Goal: Task Accomplishment & Management: Manage account settings

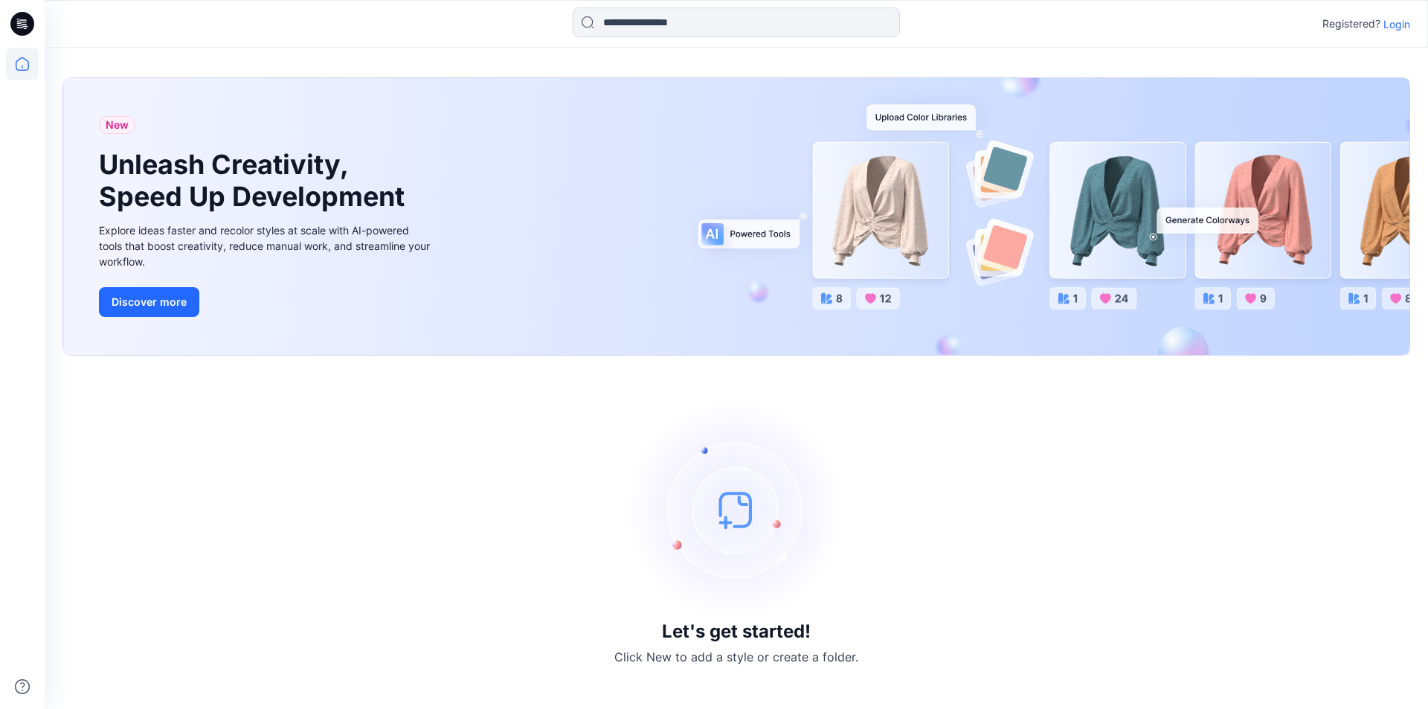
click at [1390, 26] on p "Login" at bounding box center [1397, 24] width 27 height 16
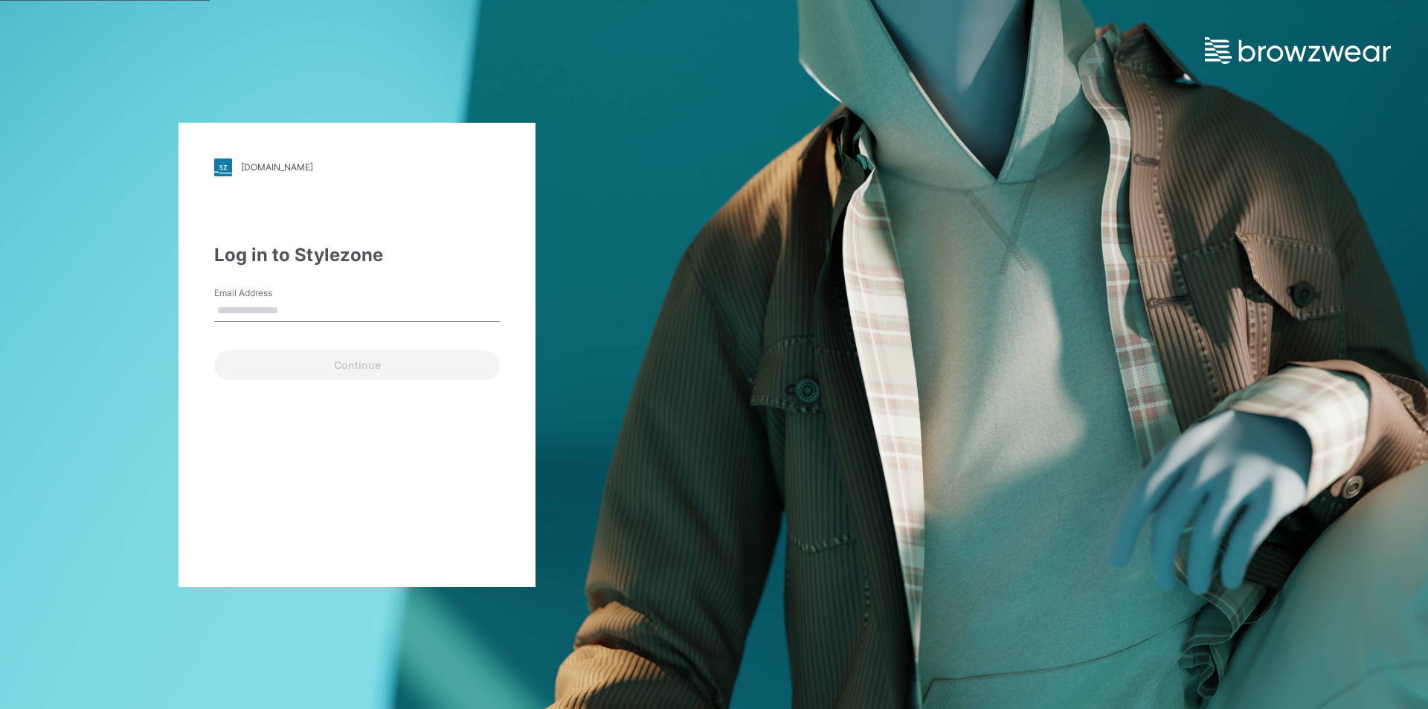
type input "**********"
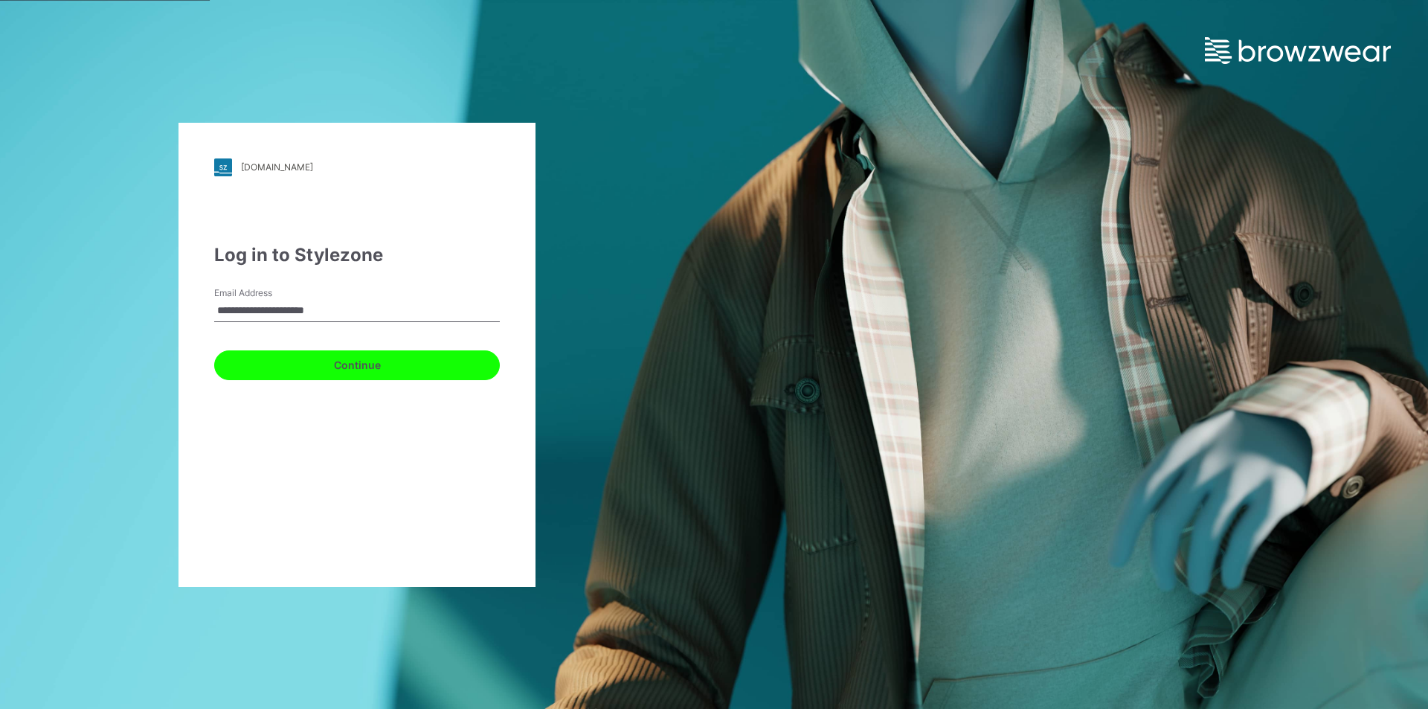
click at [324, 370] on button "Continue" at bounding box center [357, 365] width 286 height 30
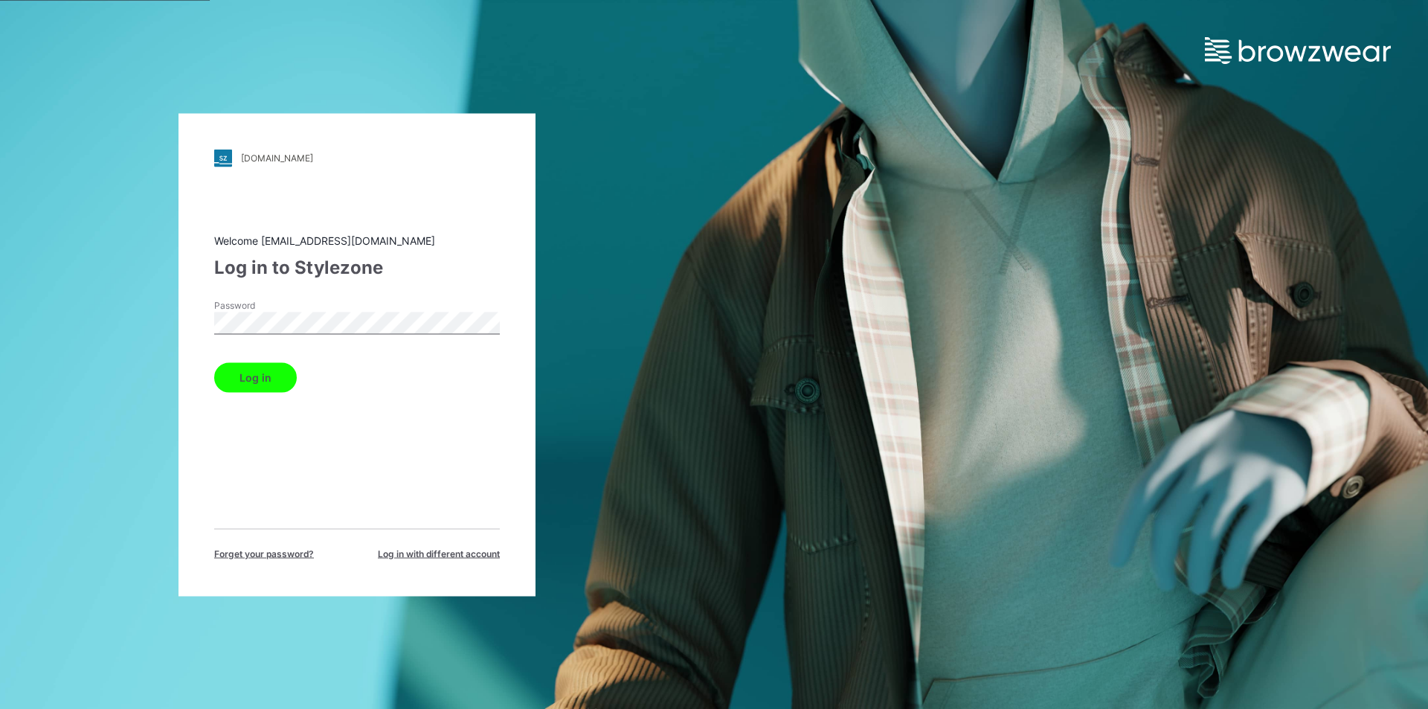
click at [277, 382] on button "Log in" at bounding box center [255, 377] width 83 height 30
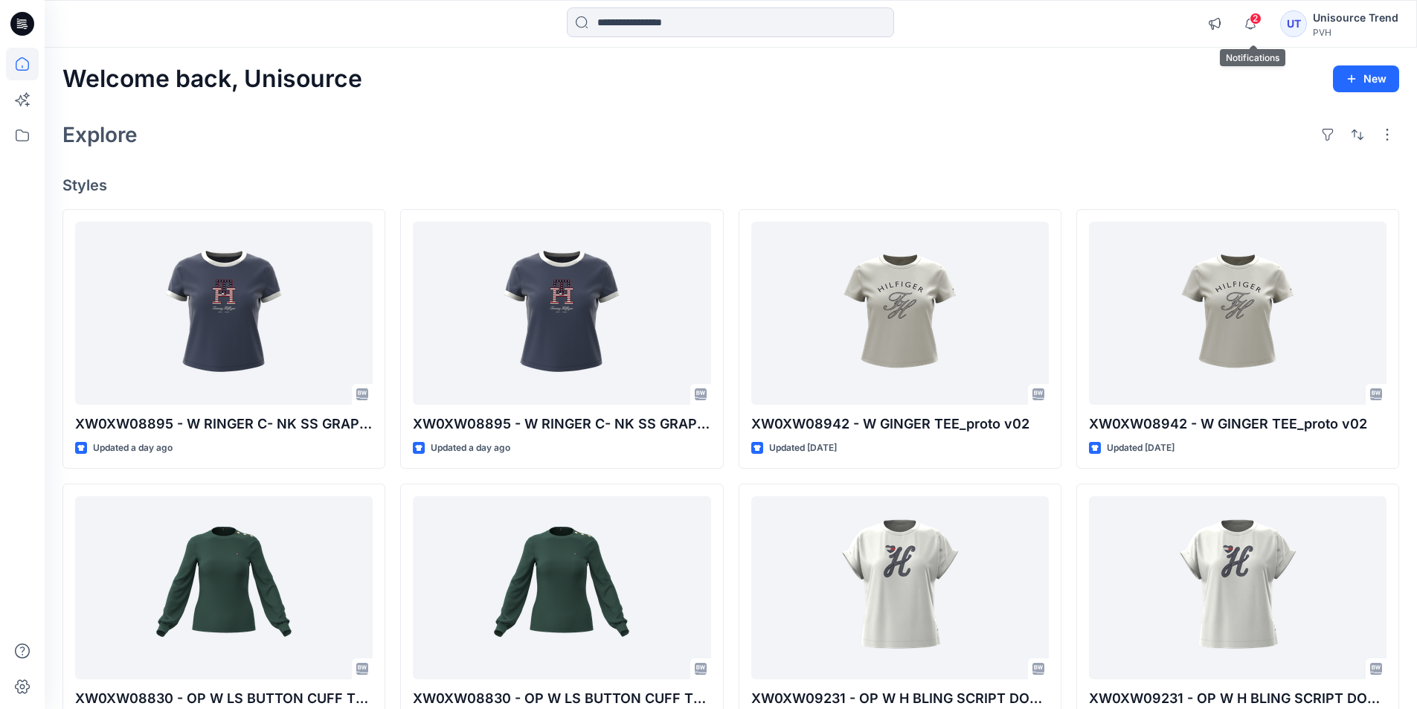
click at [1253, 22] on span "2" at bounding box center [1256, 19] width 12 height 12
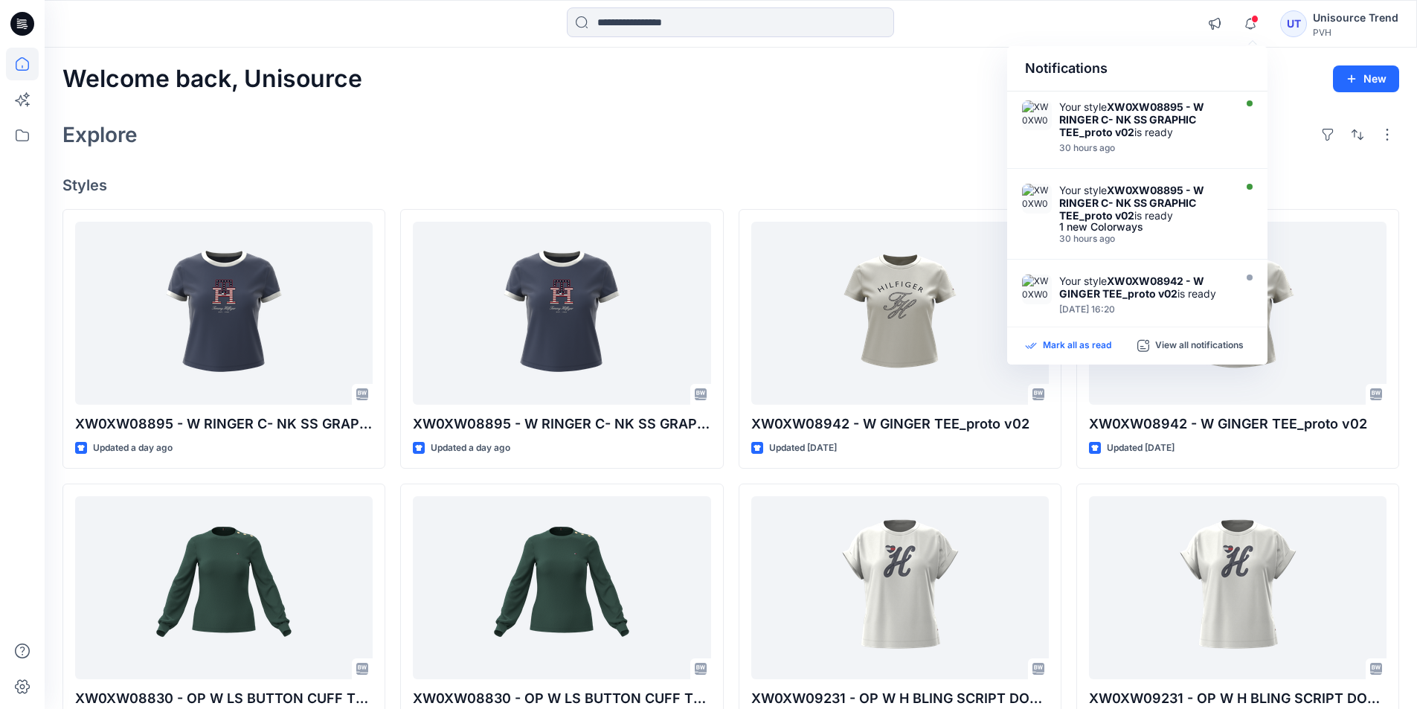
click at [1068, 339] on p "Mark all as read" at bounding box center [1077, 345] width 68 height 13
click at [893, 97] on div "Welcome back, Unisource New Explore Styles XW0XW08895 - W RINGER C- NK SS GRAPH…" at bounding box center [731, 568] width 1372 height 1041
